Goal: Information Seeking & Learning: Check status

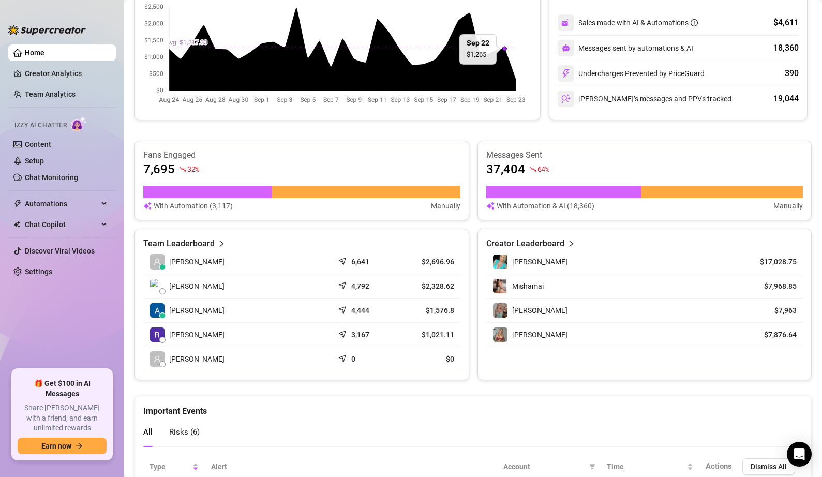
scroll to position [263, 0]
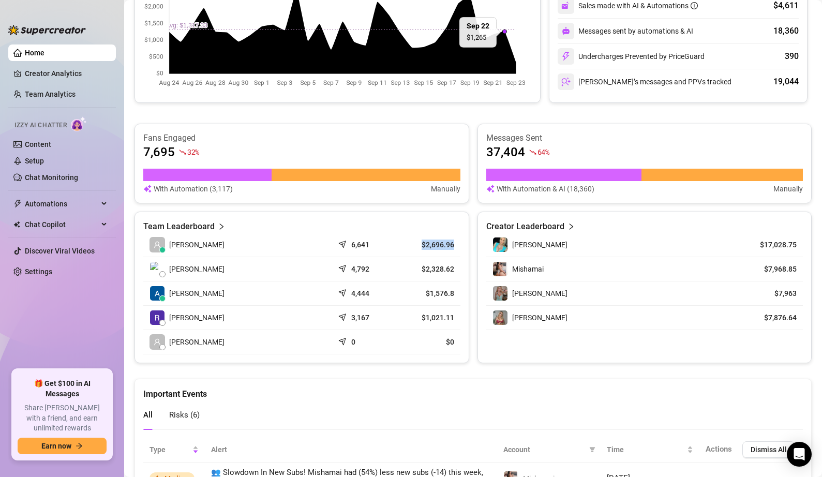
drag, startPoint x: 417, startPoint y: 245, endPoint x: 455, endPoint y: 245, distance: 38.3
click at [455, 245] on td "$2,696.96" at bounding box center [429, 245] width 64 height 24
click at [407, 244] on article "$2,696.96" at bounding box center [428, 245] width 51 height 10
drag, startPoint x: 416, startPoint y: 245, endPoint x: 455, endPoint y: 247, distance: 38.9
click at [455, 247] on td "$2,696.96" at bounding box center [429, 245] width 64 height 24
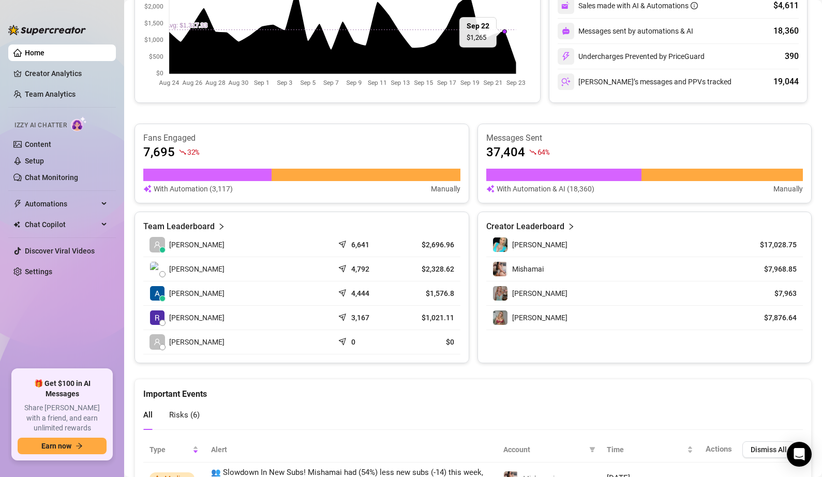
click at [307, 250] on td "[PERSON_NAME]" at bounding box center [238, 245] width 190 height 24
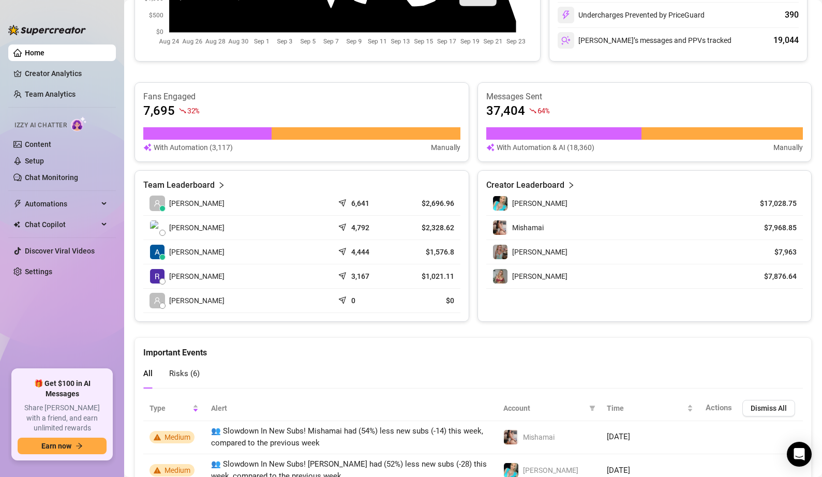
scroll to position [264, 0]
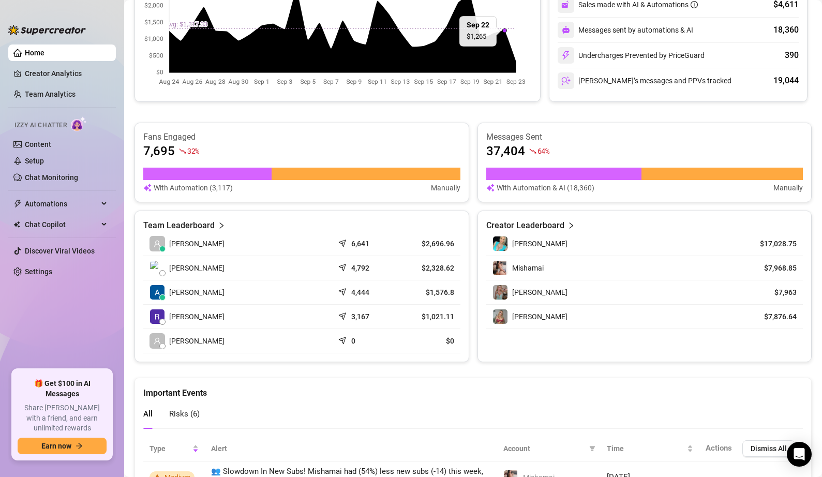
click at [214, 221] on div "Team Leaderboard" at bounding box center [301, 225] width 317 height 12
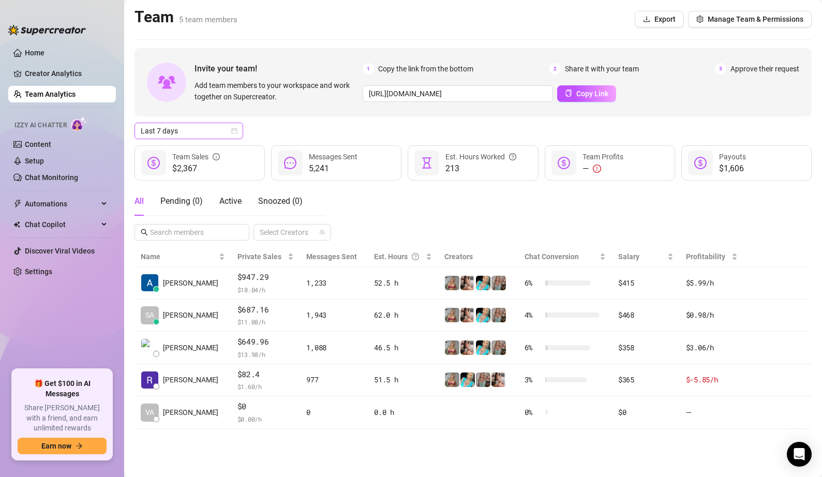
click at [230, 132] on span "Last 7 days" at bounding box center [189, 131] width 96 height 16
click at [293, 131] on div "Last 7 days" at bounding box center [473, 131] width 677 height 17
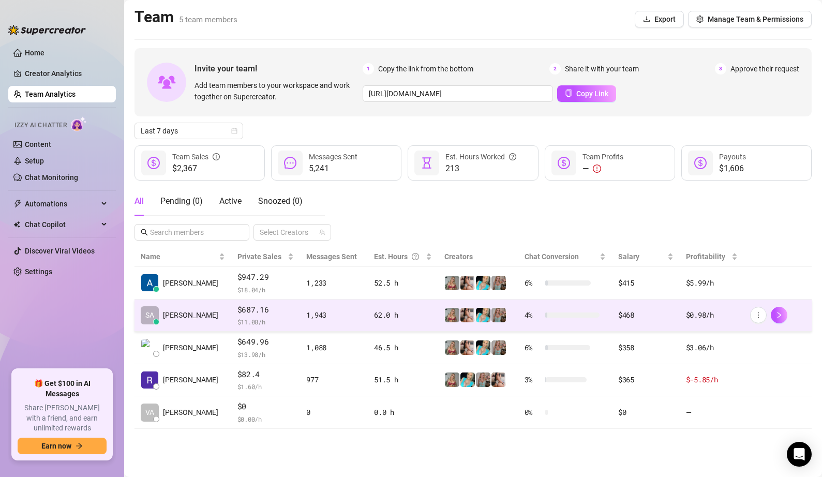
click at [787, 317] on div at bounding box center [777, 315] width 55 height 17
click at [778, 312] on icon "right" at bounding box center [778, 314] width 7 height 7
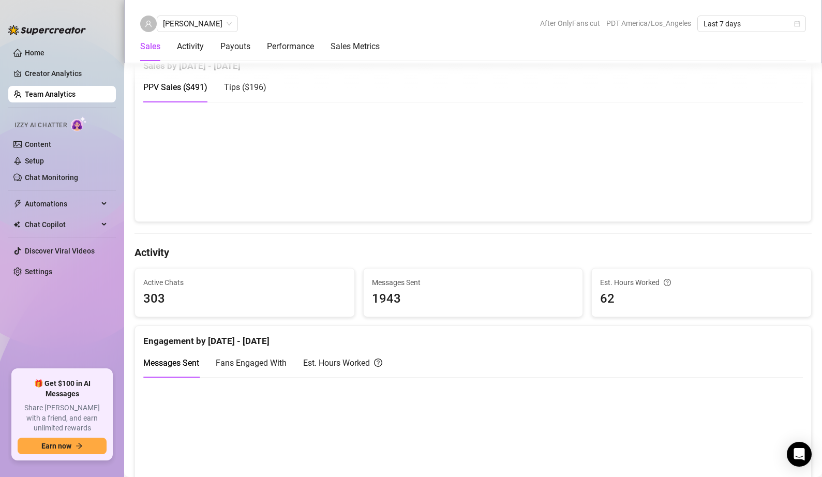
scroll to position [218, 0]
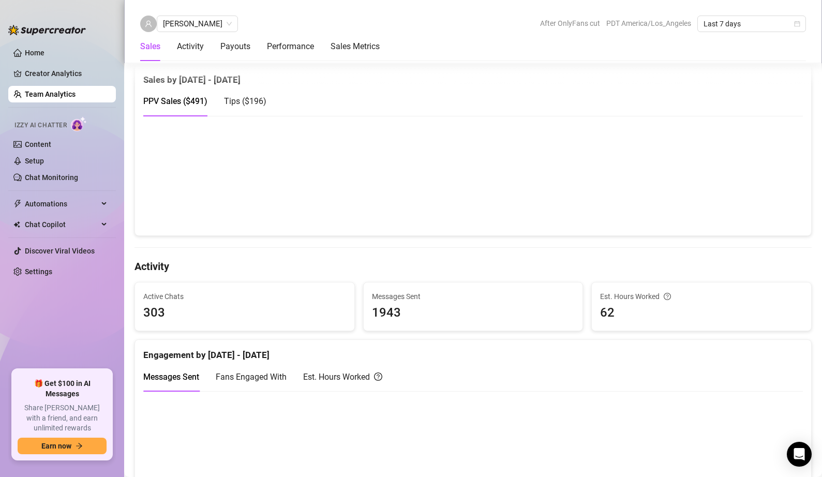
click at [526, 136] on canvas at bounding box center [469, 175] width 652 height 103
click at [529, 214] on canvas at bounding box center [469, 175] width 652 height 103
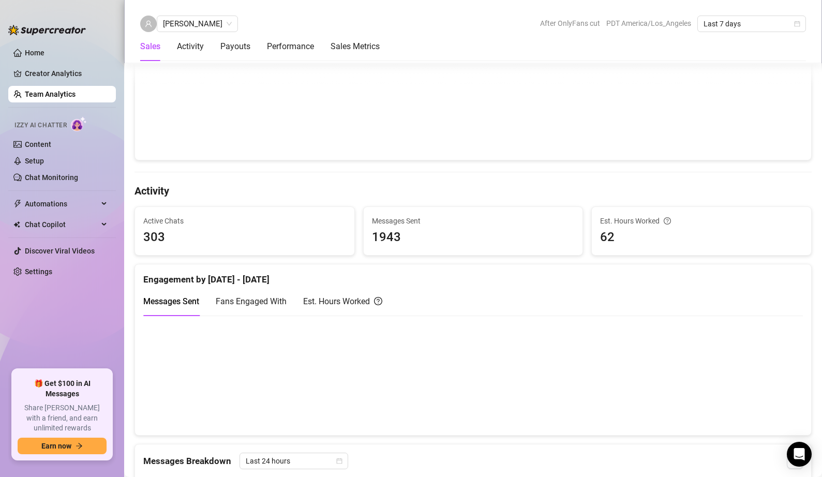
scroll to position [349, 0]
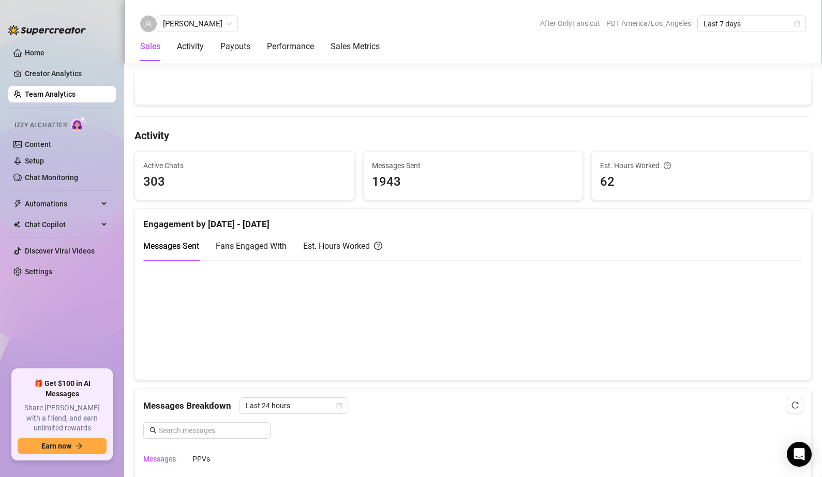
click at [519, 303] on canvas at bounding box center [469, 319] width 652 height 103
click at [519, 296] on canvas at bounding box center [469, 319] width 652 height 103
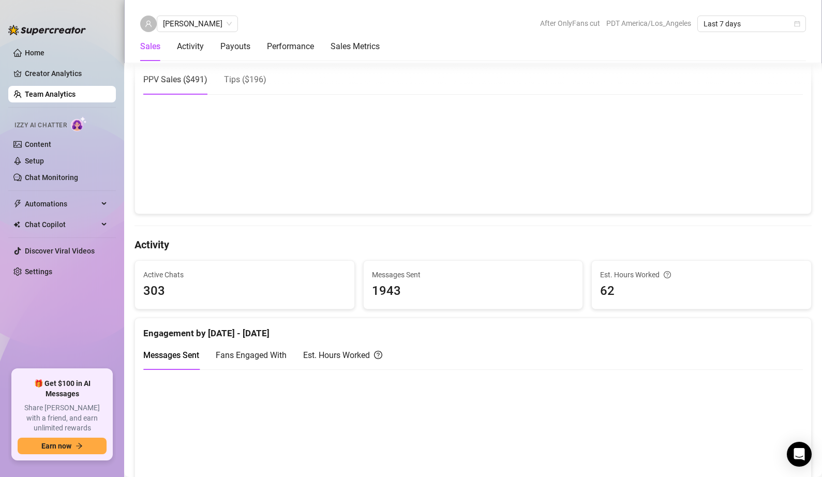
scroll to position [191, 0]
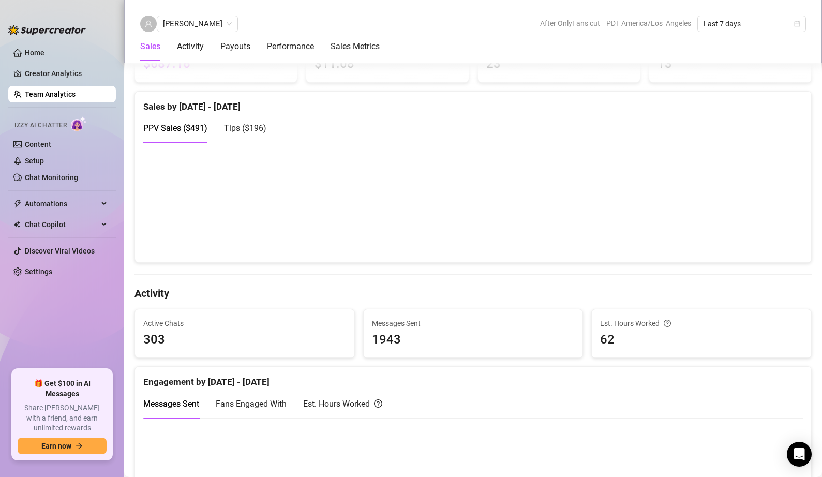
click at [244, 127] on span "Tips ( $196 )" at bounding box center [245, 128] width 42 height 10
click at [362, 177] on canvas at bounding box center [469, 202] width 652 height 103
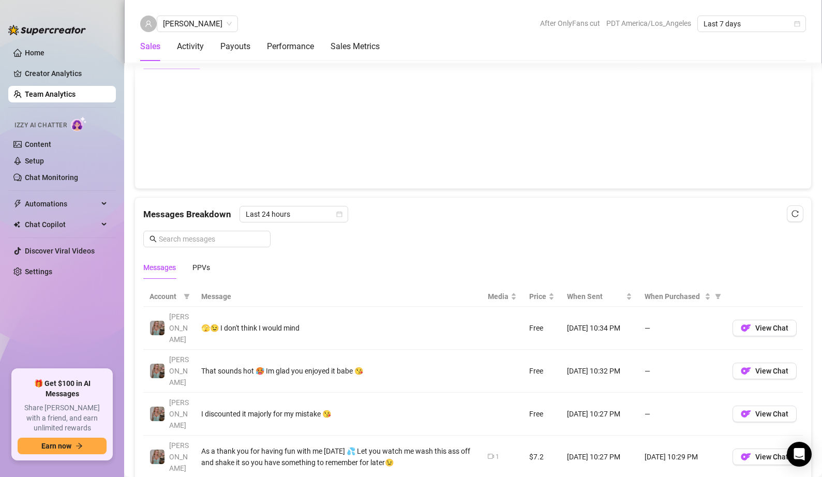
scroll to position [680, 0]
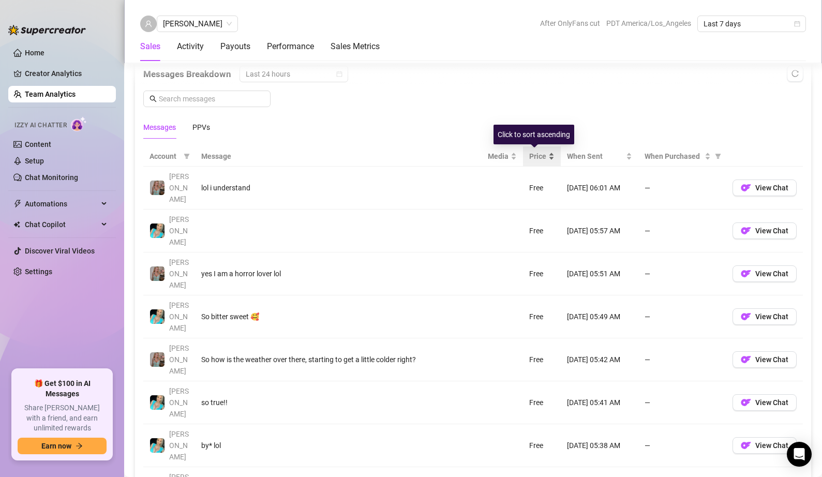
click at [542, 157] on div "Price" at bounding box center [541, 156] width 25 height 11
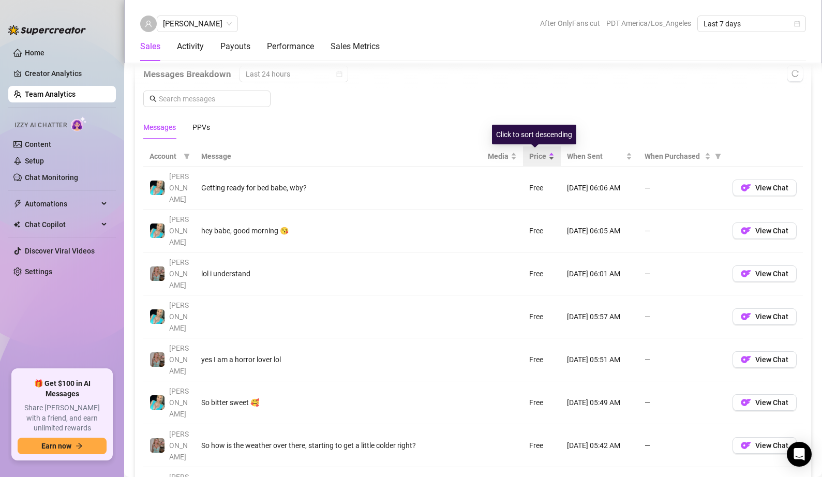
click at [542, 154] on div "Price" at bounding box center [541, 156] width 25 height 11
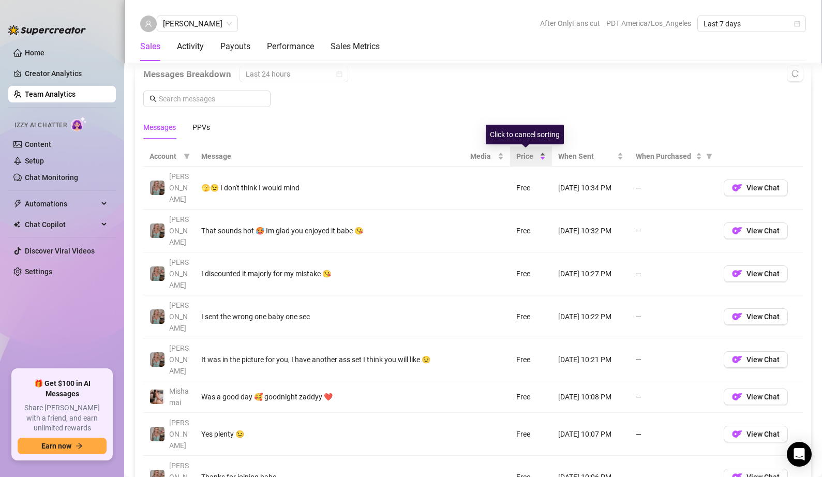
click at [517, 156] on span "Price" at bounding box center [526, 156] width 21 height 11
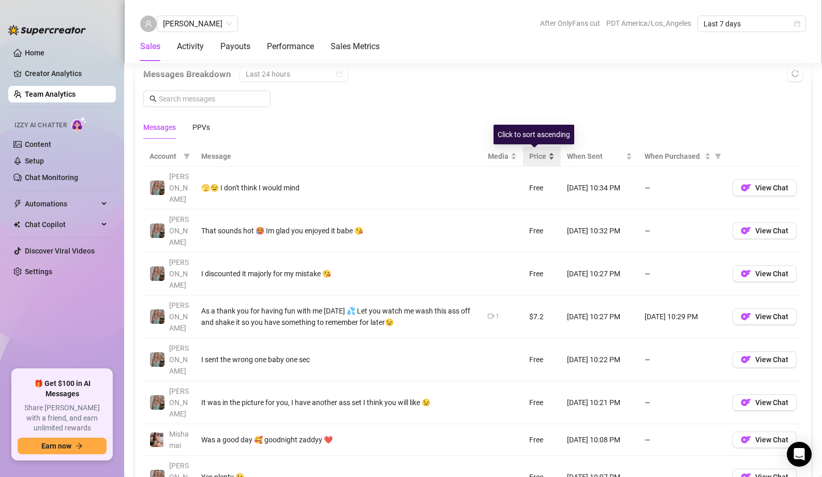
click at [529, 157] on div "Price" at bounding box center [541, 156] width 25 height 11
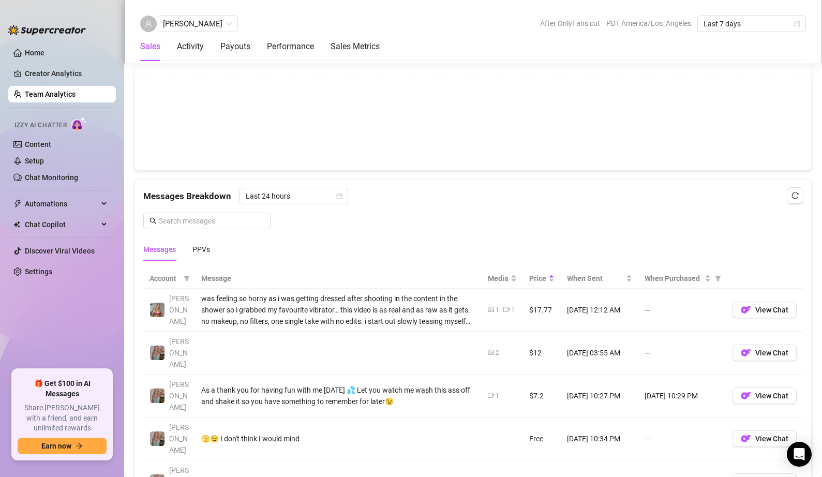
scroll to position [485, 0]
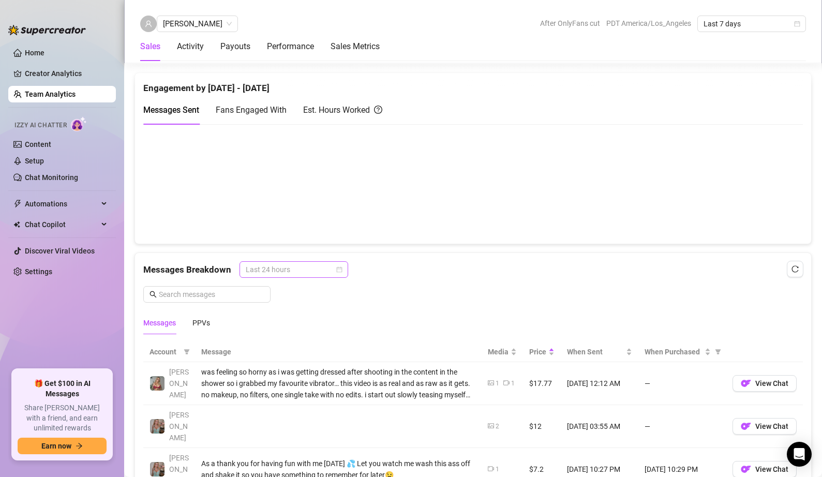
click at [334, 267] on span "Last 24 hours" at bounding box center [294, 270] width 96 height 16
click at [309, 309] on div "Last Week" at bounding box center [293, 306] width 92 height 11
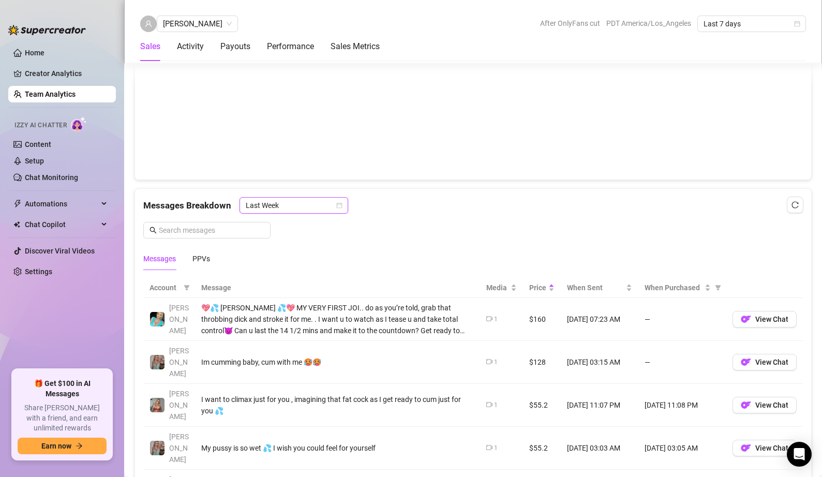
scroll to position [684, 0]
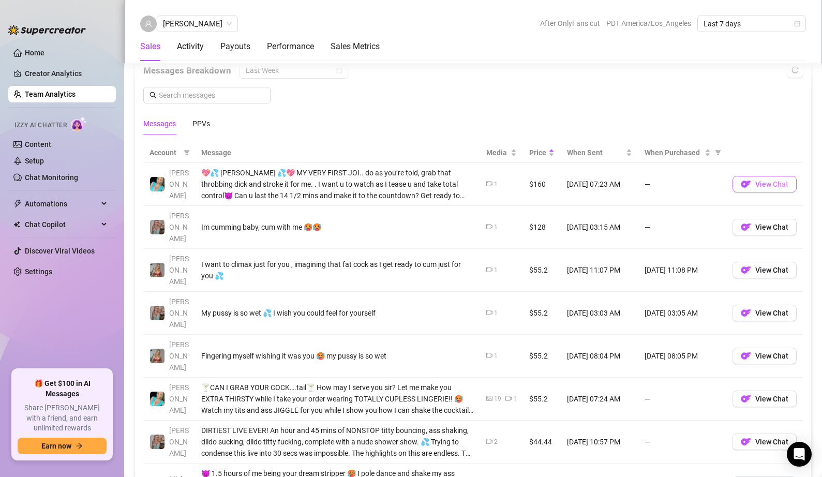
click at [755, 183] on span "View Chat" at bounding box center [771, 184] width 33 height 8
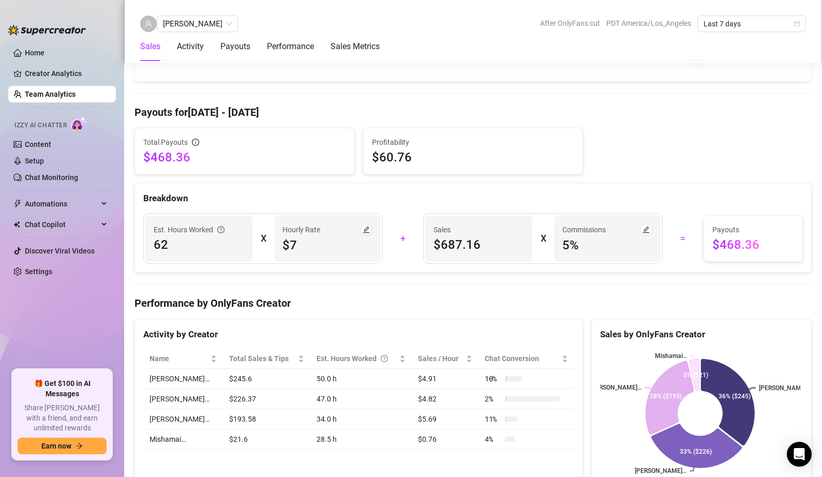
scroll to position [1157, 0]
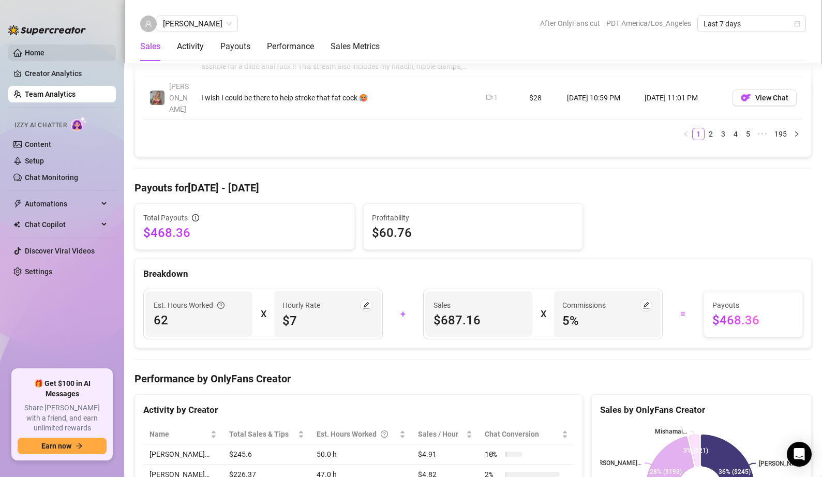
click at [39, 52] on link "Home" at bounding box center [35, 53] width 20 height 8
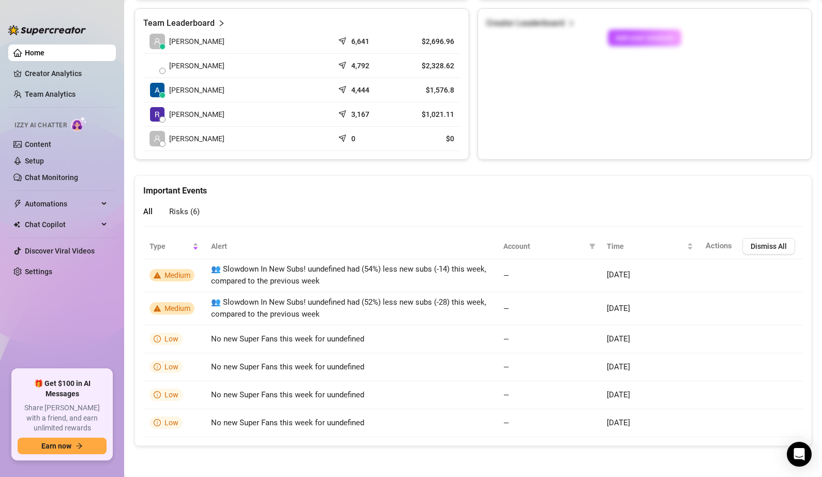
scroll to position [466, 0]
